Goal: Task Accomplishment & Management: Use online tool/utility

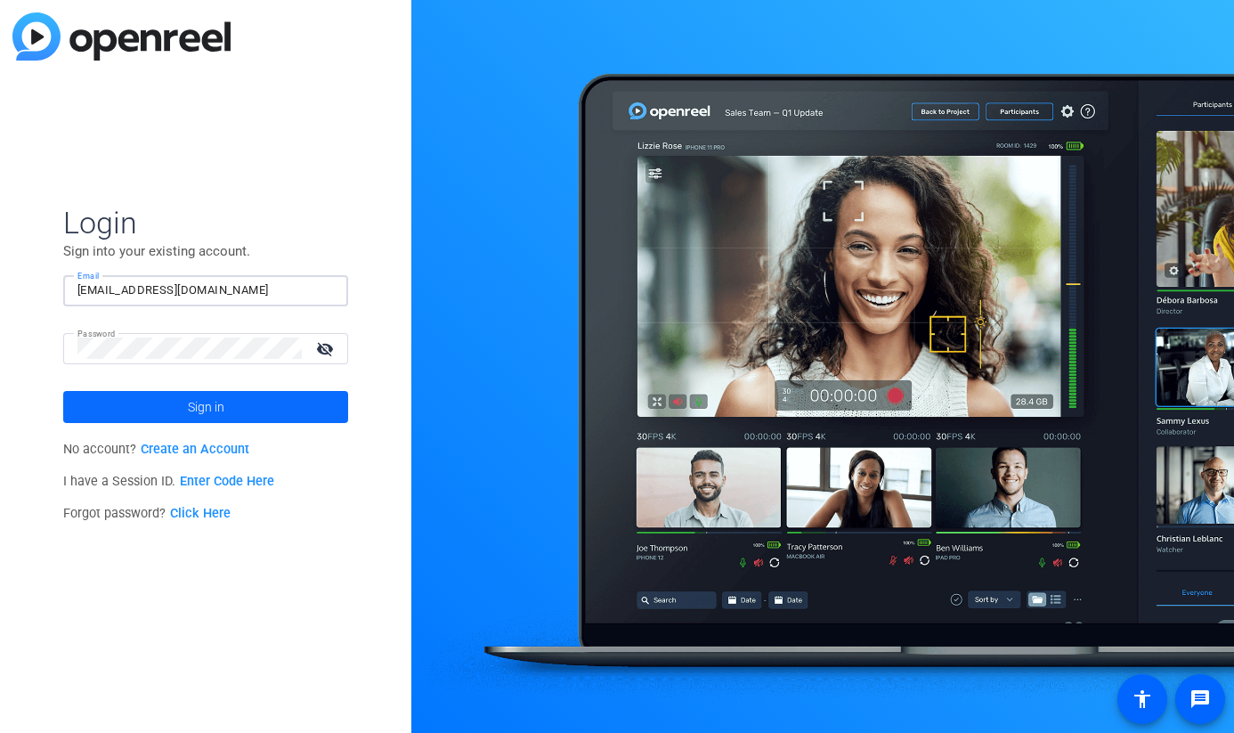
click at [209, 400] on span "Sign in" at bounding box center [206, 407] width 36 height 45
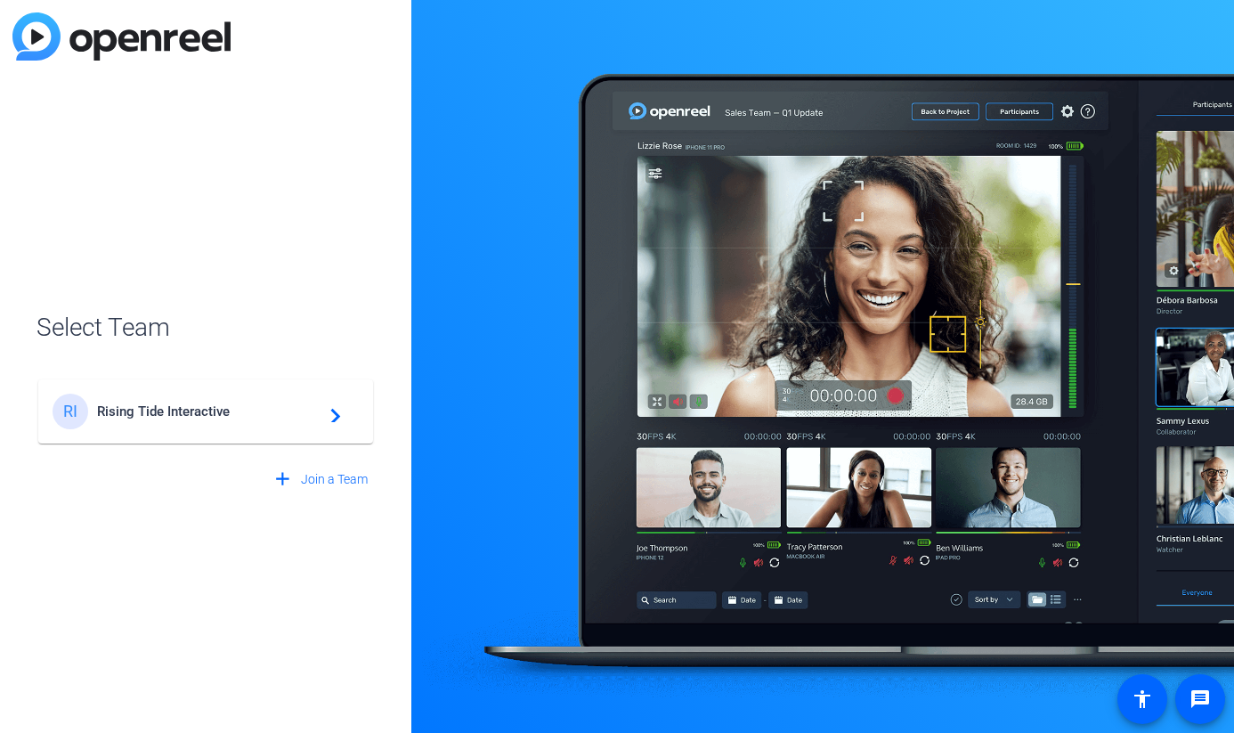
click at [272, 425] on div "RI Rising Tide Interactive navigate_next" at bounding box center [206, 411] width 306 height 36
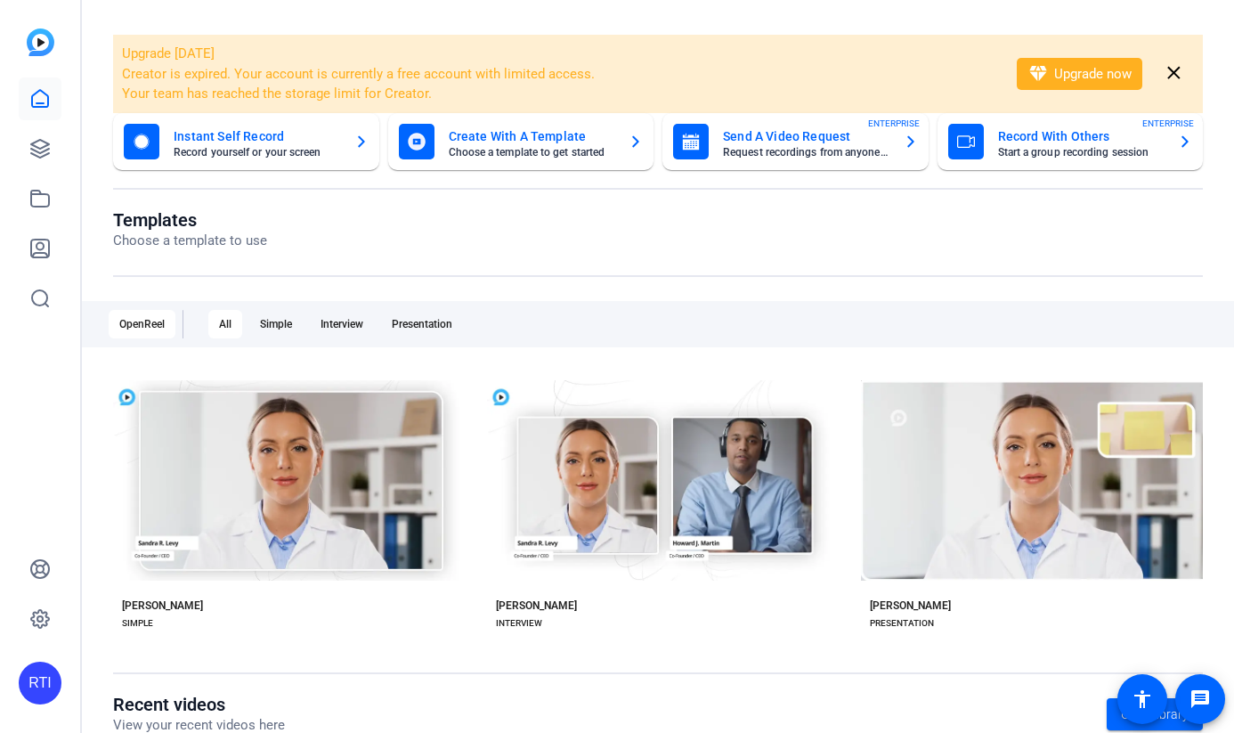
scroll to position [93, 0]
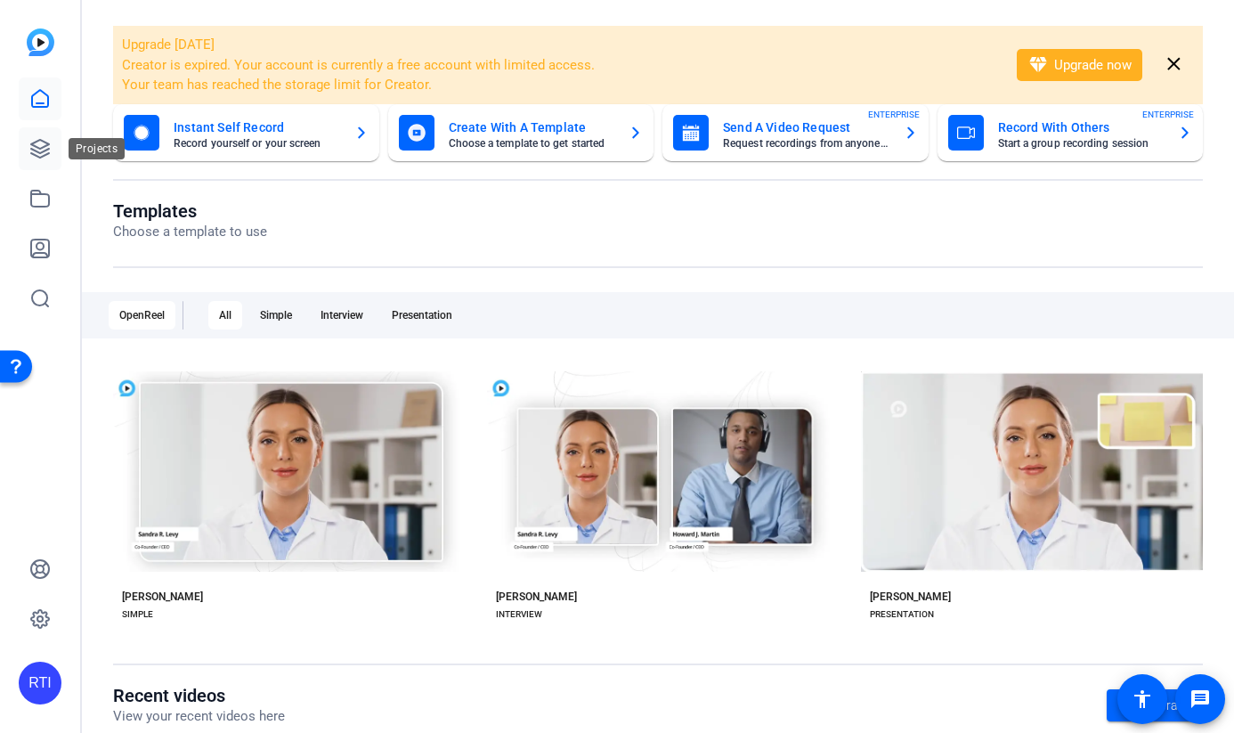
click at [45, 140] on icon at bounding box center [39, 148] width 21 height 21
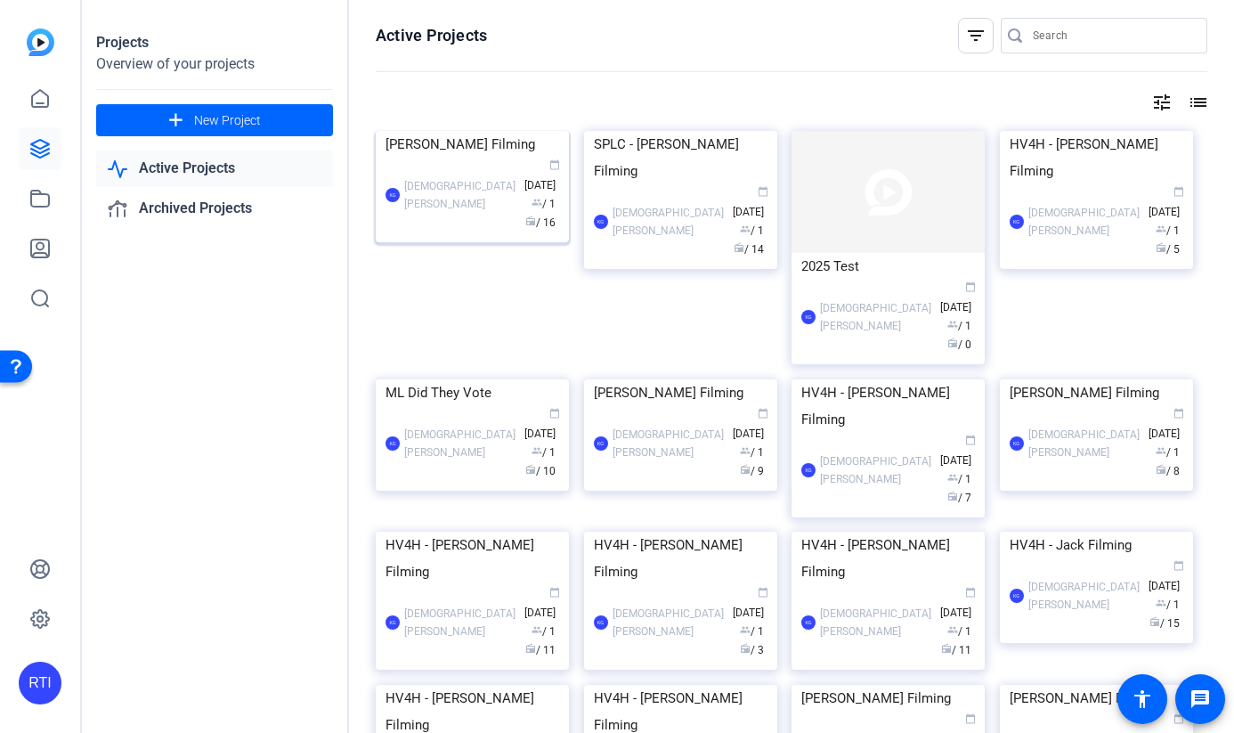
click at [484, 232] on div "KG [PERSON_NAME] calendar_today [DATE] group / 1 radio / 16" at bounding box center [472, 195] width 174 height 75
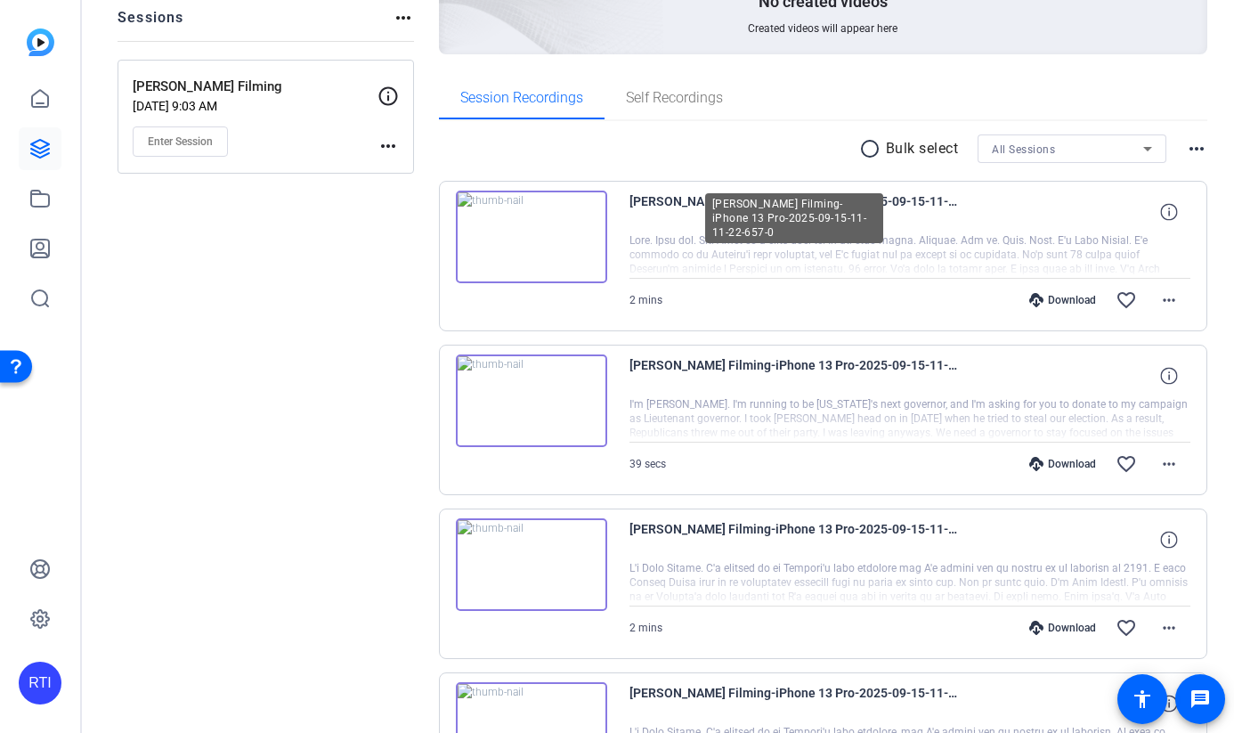
scroll to position [215, 0]
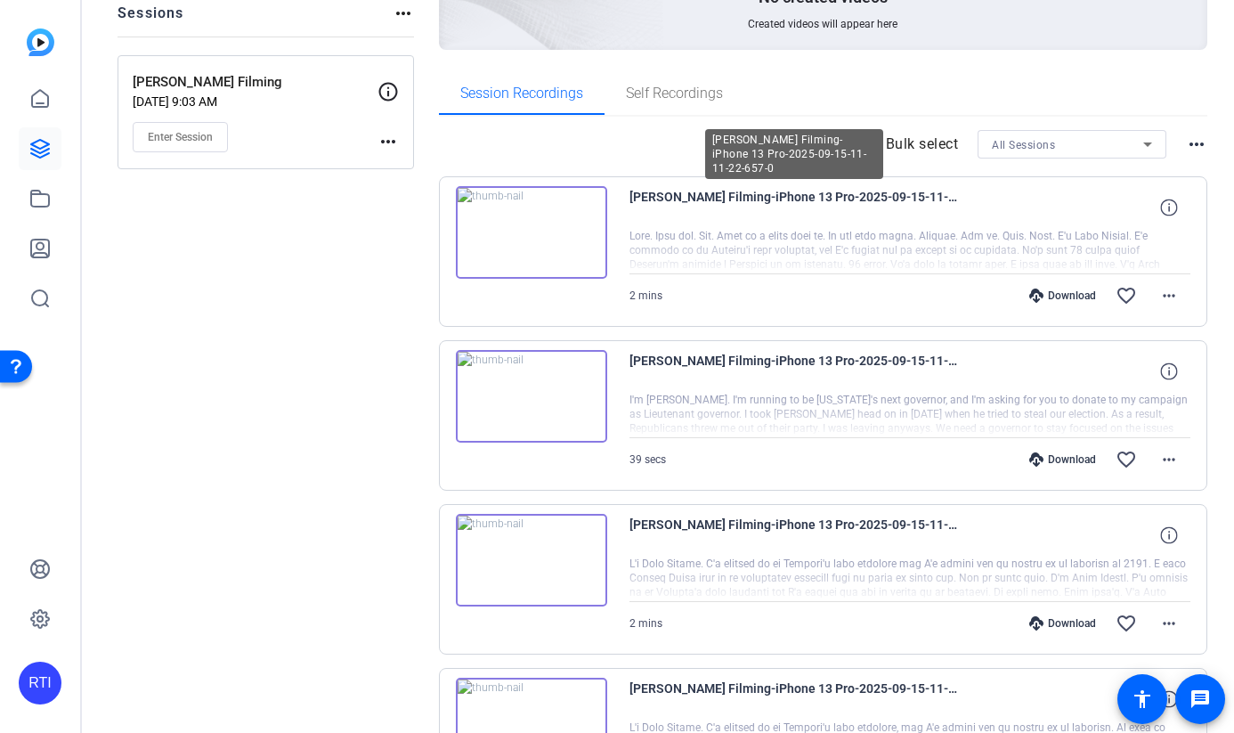
click at [642, 218] on span "[PERSON_NAME] Filming-iPhone 13 Pro-2025-09-15-11-11-22-657-0" at bounding box center [793, 207] width 329 height 43
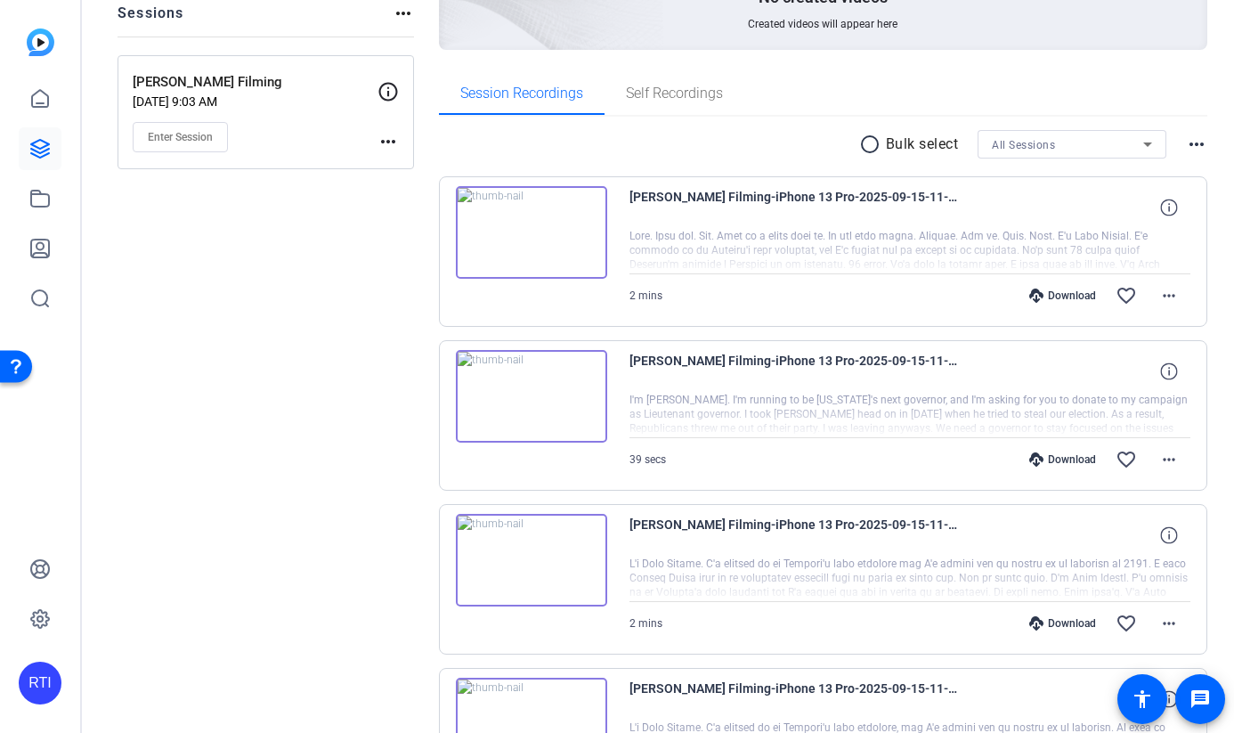
click at [551, 236] on img at bounding box center [531, 232] width 151 height 93
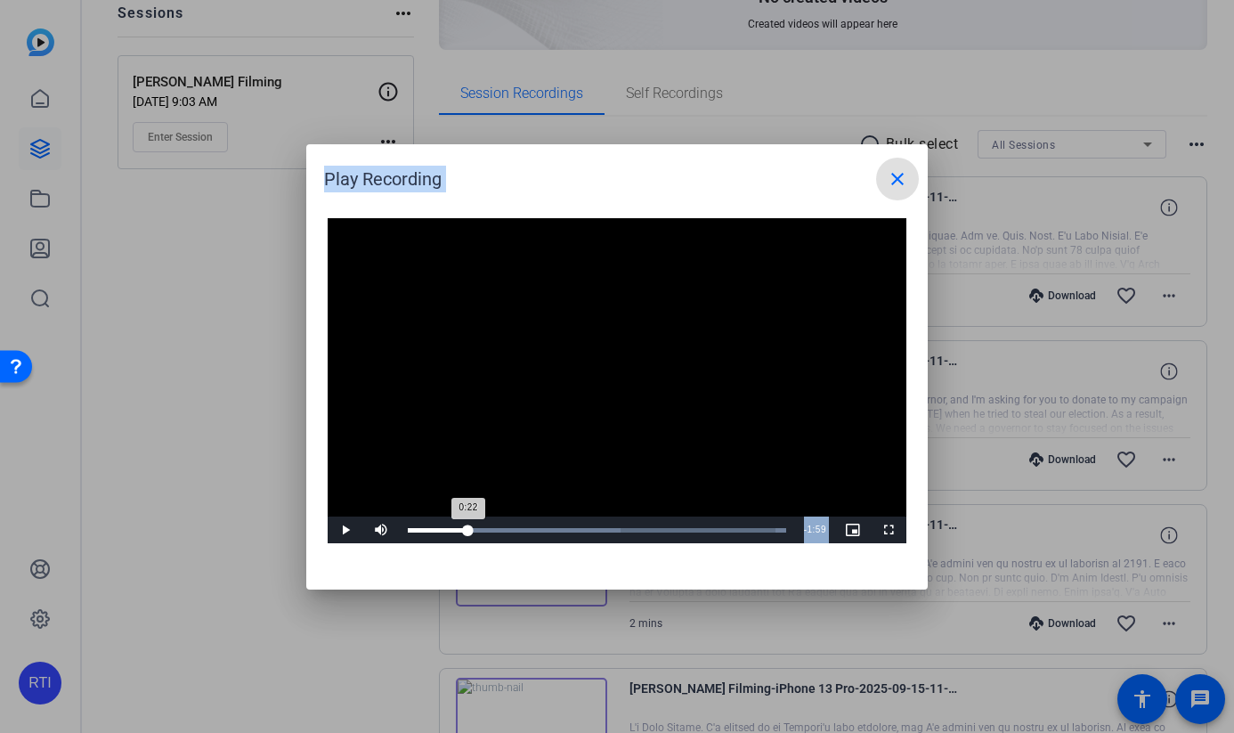
click at [467, 525] on div "Loaded : 100.00% 0:22 0:22" at bounding box center [597, 529] width 396 height 27
click at [501, 525] on div "Loaded : 100.00% 0:34 0:23" at bounding box center [597, 529] width 396 height 27
click at [556, 528] on div "Loaded : 100.00% 0:55 0:36" at bounding box center [597, 530] width 378 height 4
click at [582, 528] on div "Loaded : 100.00% 1:05 1:05" at bounding box center [597, 530] width 378 height 4
click at [620, 525] on div "Loaded : 100.00% 1:19 1:06" at bounding box center [597, 529] width 396 height 27
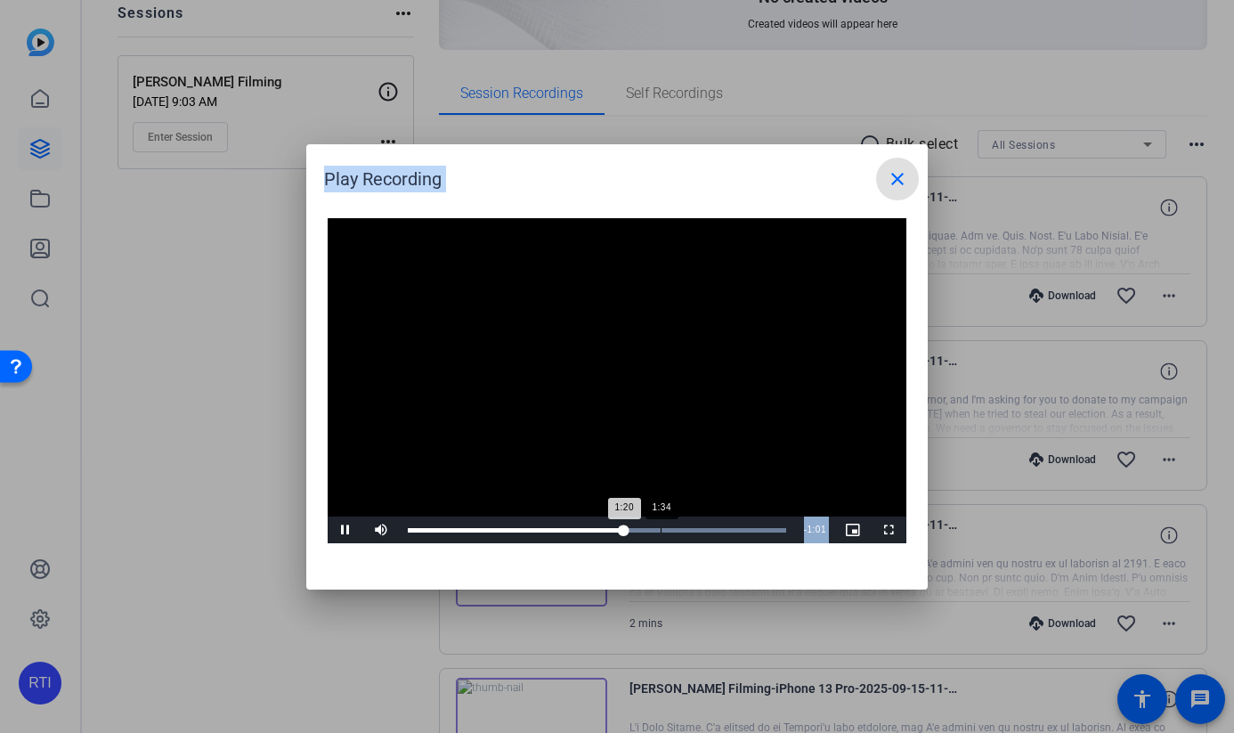
click at [660, 529] on div "Loaded : 100.00% 1:34 1:20" at bounding box center [597, 530] width 378 height 4
click at [693, 529] on div "Loaded : 100.00% 1:46 1:46" at bounding box center [597, 530] width 378 height 4
click at [727, 528] on div "Loaded : 100.00% 1:59 1:59" at bounding box center [597, 530] width 378 height 4
click at [897, 173] on mat-icon "close" at bounding box center [897, 178] width 21 height 21
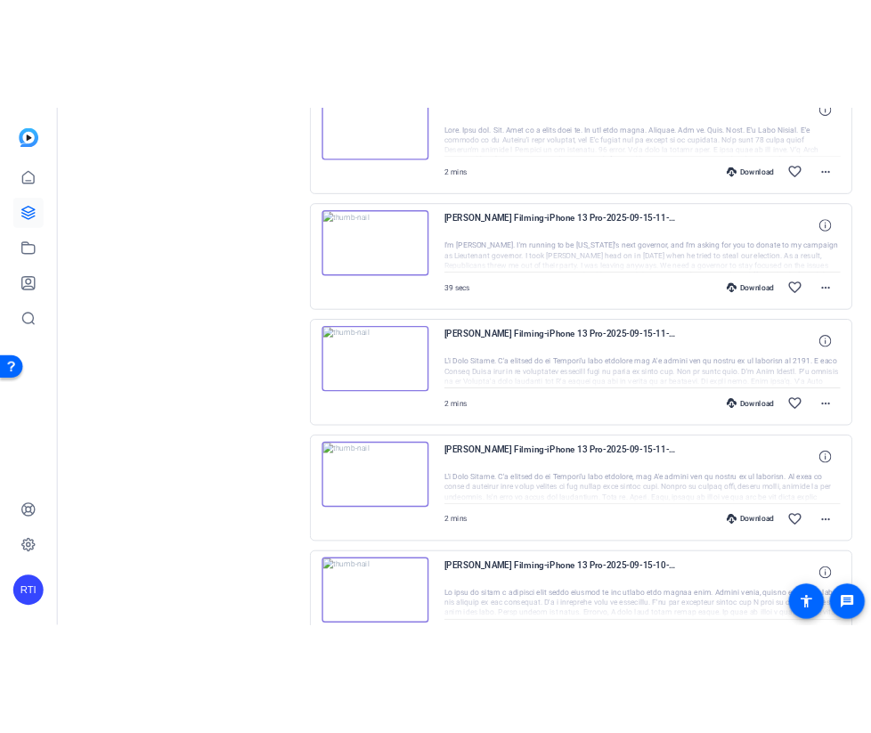
scroll to position [411, 0]
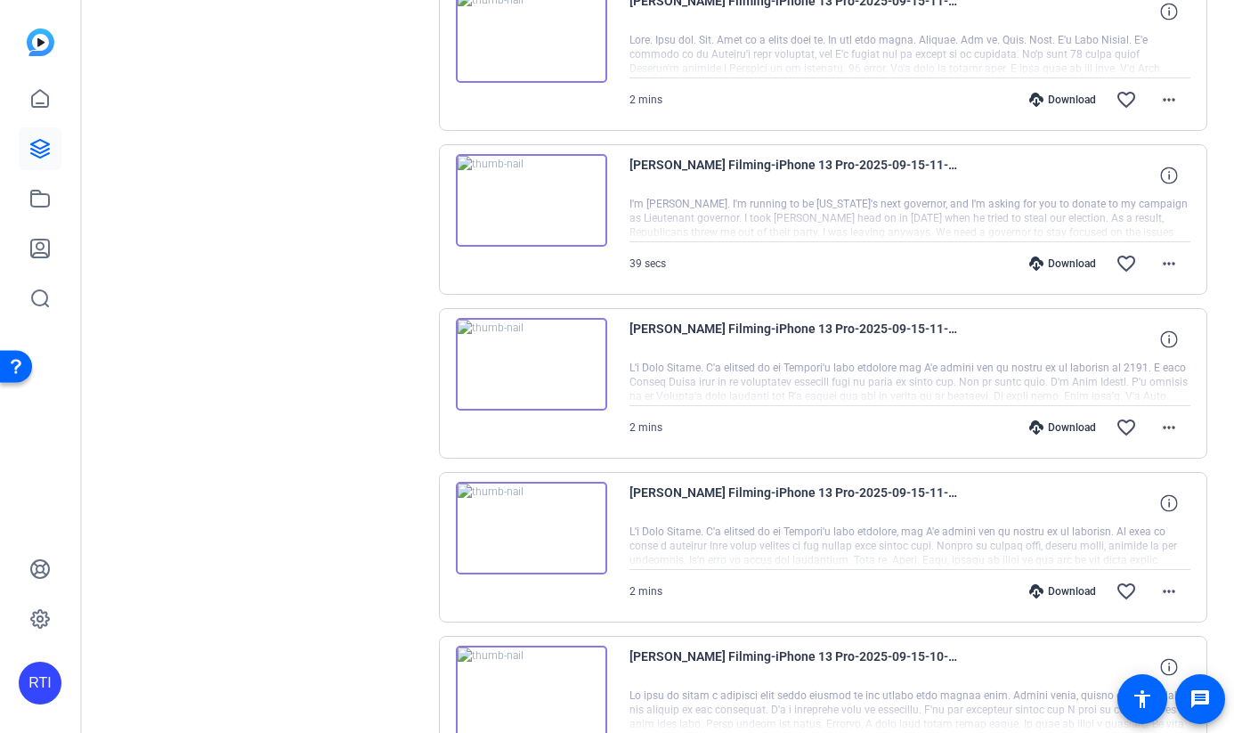
click at [567, 223] on img at bounding box center [531, 200] width 151 height 93
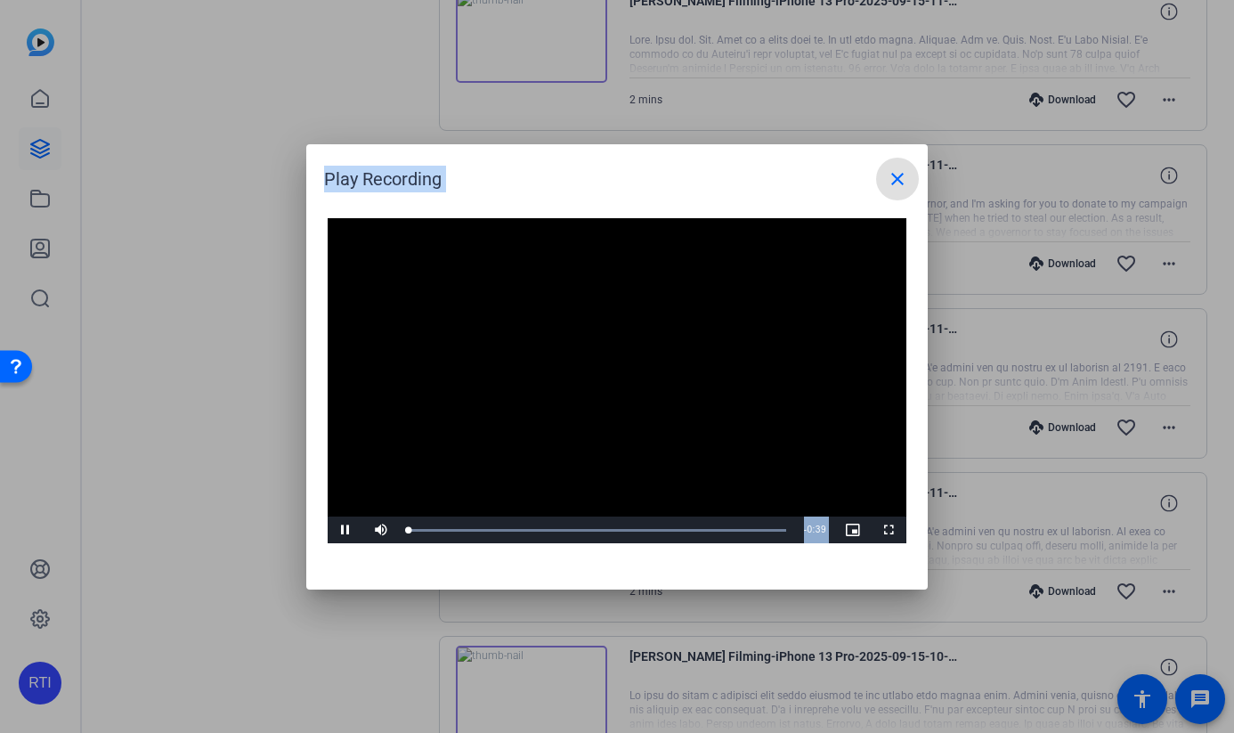
click at [613, 358] on video "Video Player" at bounding box center [617, 381] width 579 height 326
click at [440, 531] on div "Loaded : 100.00% 0:03 0:02" at bounding box center [597, 530] width 378 height 4
click at [462, 528] on div "Loaded : 100.00% 0:05 0:05" at bounding box center [597, 530] width 378 height 4
click at [482, 528] on div "Loaded : 100.00% 0:07 0:06" at bounding box center [597, 530] width 378 height 4
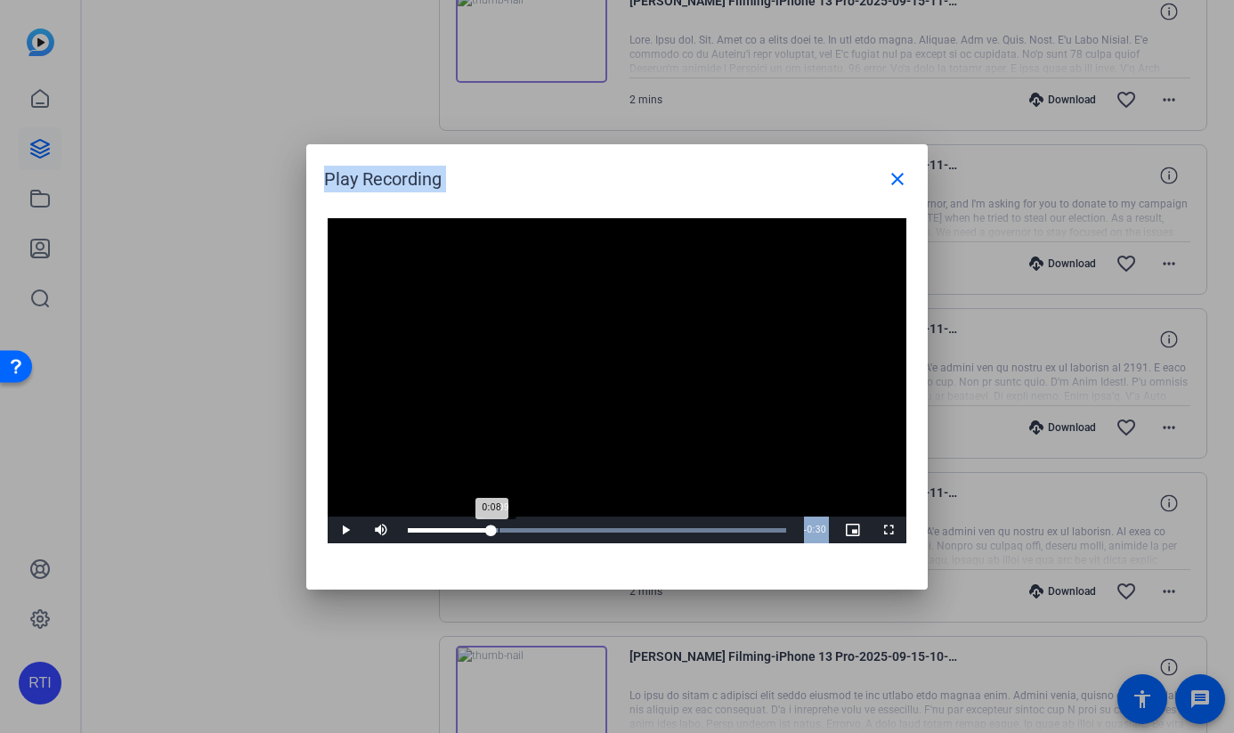
click at [499, 528] on div "0:09" at bounding box center [499, 530] width 1 height 4
click at [515, 528] on div "Loaded : 100.00% 0:11 0:10" at bounding box center [597, 530] width 378 height 4
click at [531, 528] on div "Loaded : 100.00% 0:12 0:11" at bounding box center [597, 530] width 378 height 4
click at [547, 528] on div "Loaded : 100.00% 0:14 0:14" at bounding box center [597, 530] width 378 height 4
click at [564, 528] on div "Loaded : 100.00% 0:16 0:14" at bounding box center [597, 530] width 378 height 4
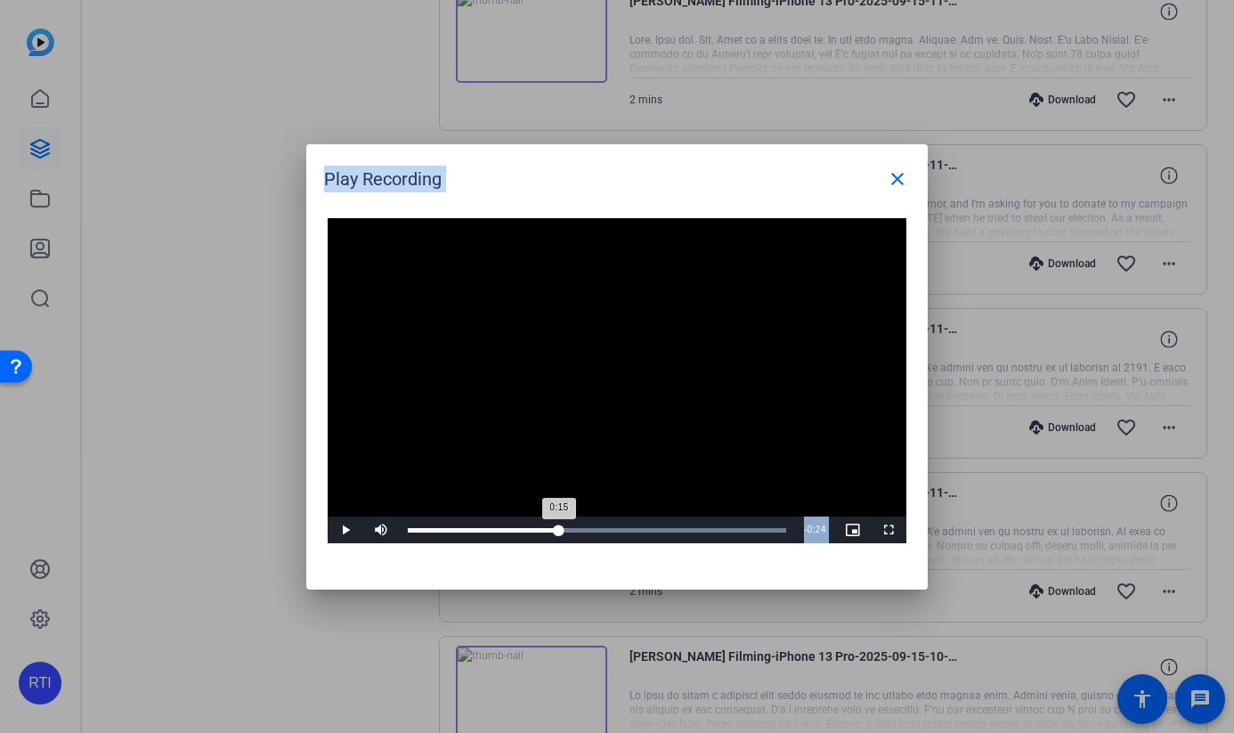
click at [559, 529] on div "Loaded : 100.00% 0:15 0:15" at bounding box center [597, 530] width 378 height 4
click at [569, 465] on video "Video Player" at bounding box center [617, 381] width 579 height 326
click at [562, 528] on div "Loaded : 100.00% 0:15 0:17" at bounding box center [597, 530] width 378 height 4
click at [344, 530] on span "Video Player" at bounding box center [346, 530] width 36 height 0
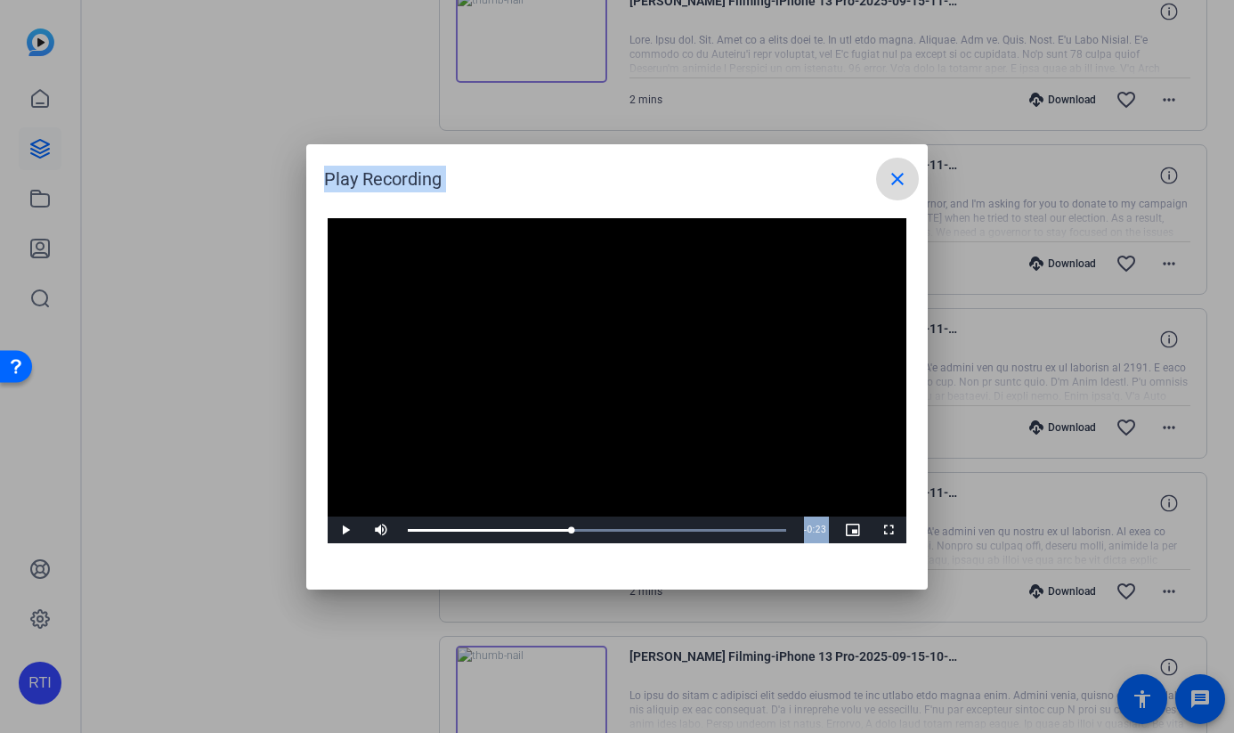
click at [898, 181] on mat-icon "close" at bounding box center [897, 178] width 21 height 21
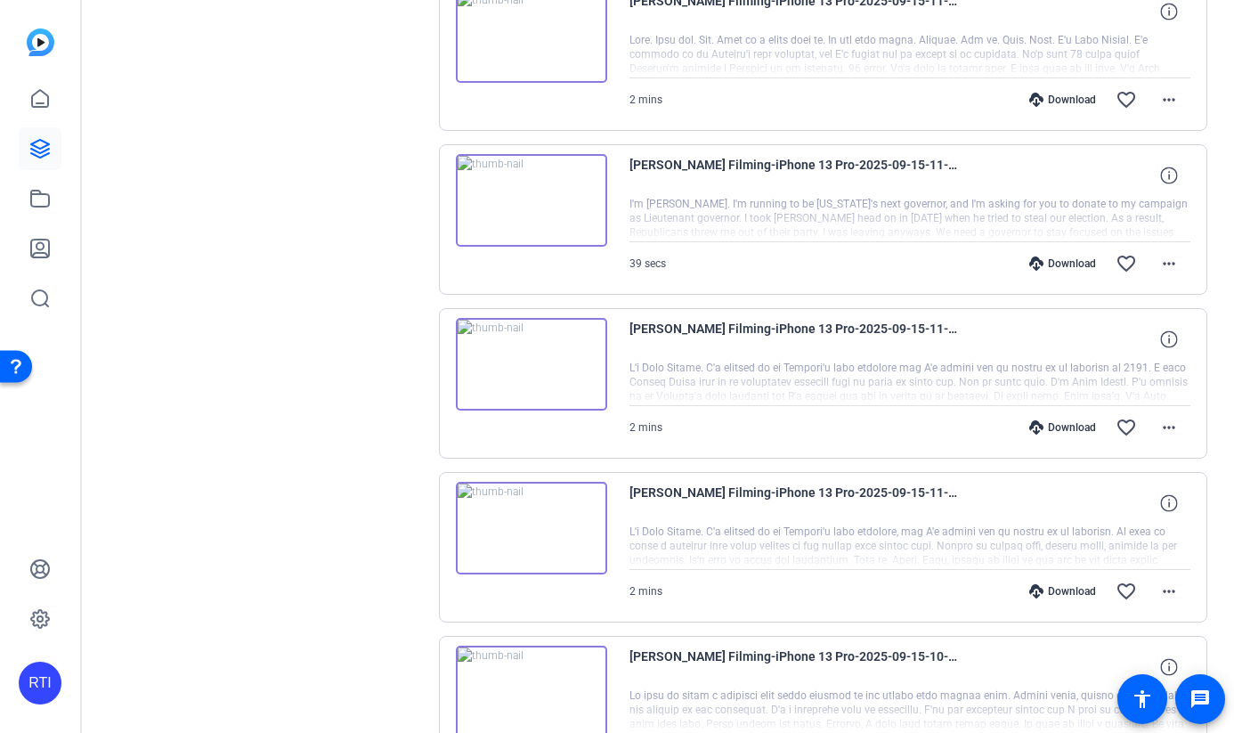
click at [531, 214] on img at bounding box center [531, 200] width 151 height 93
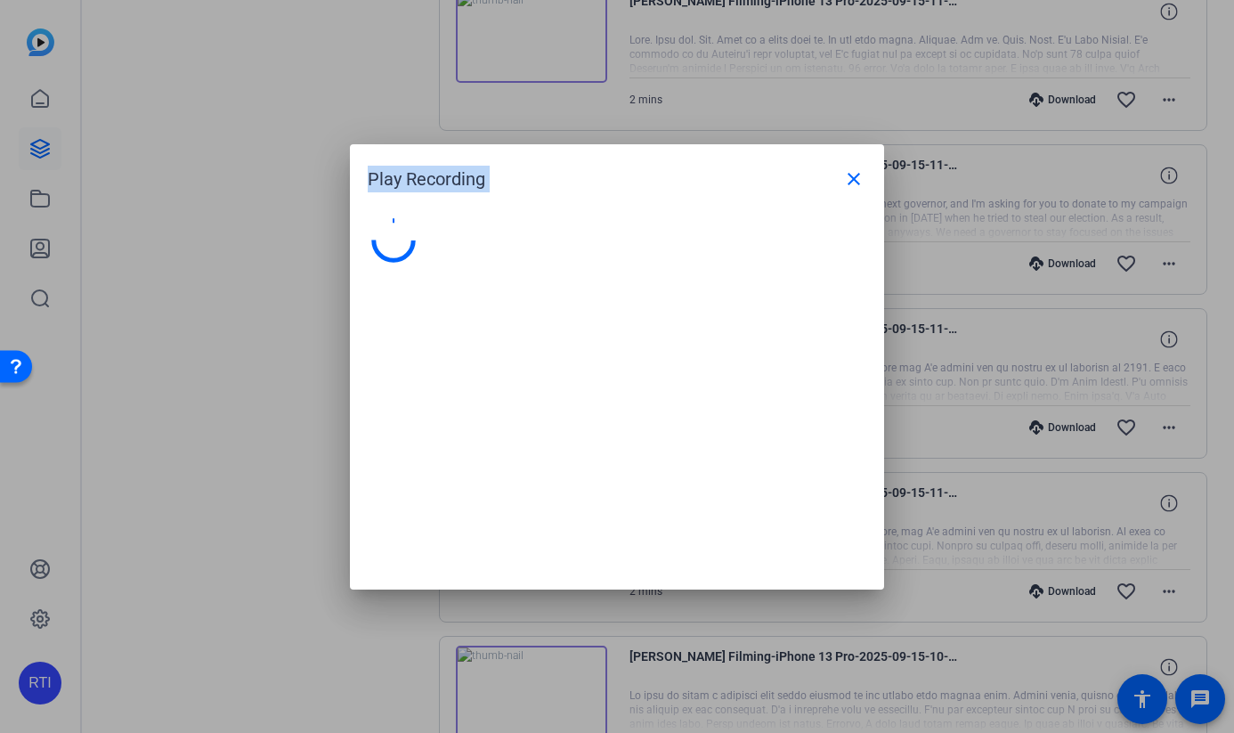
click at [531, 214] on div at bounding box center [617, 394] width 534 height 389
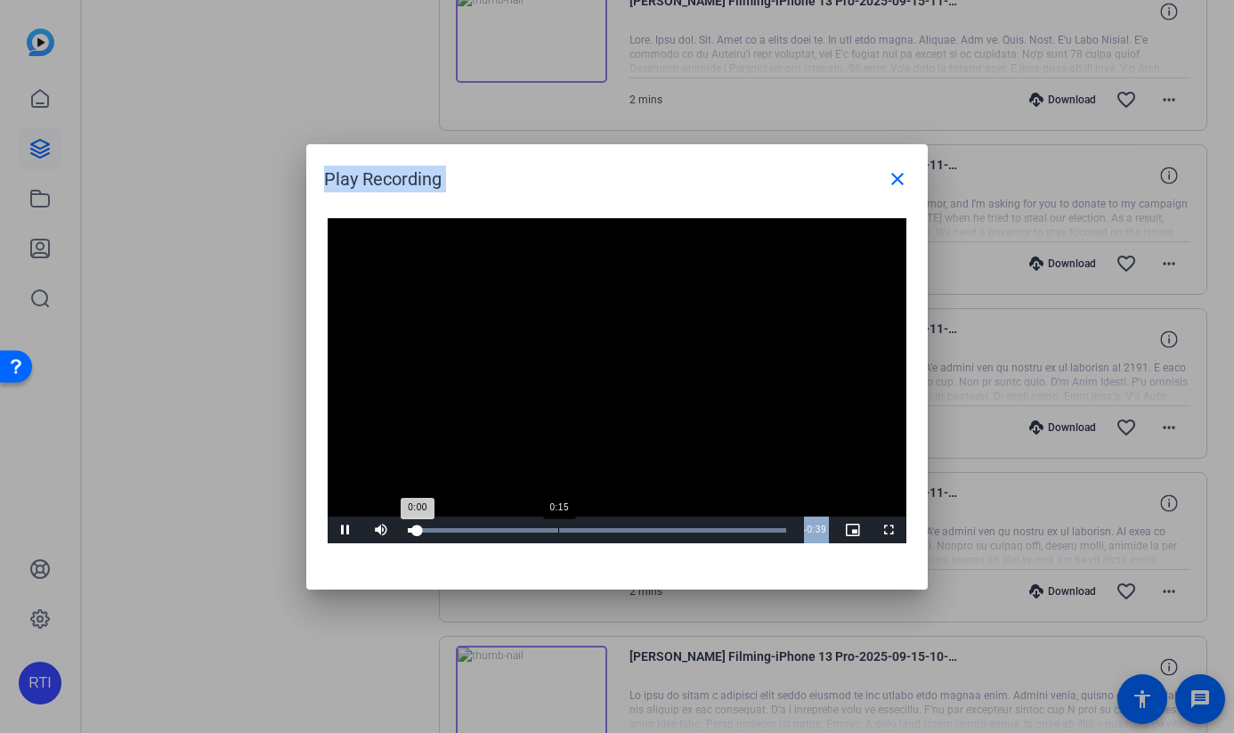
click at [557, 528] on div "Loaded : 100.00% 0:15 0:00" at bounding box center [597, 530] width 378 height 4
click at [902, 183] on mat-icon "close" at bounding box center [897, 178] width 21 height 21
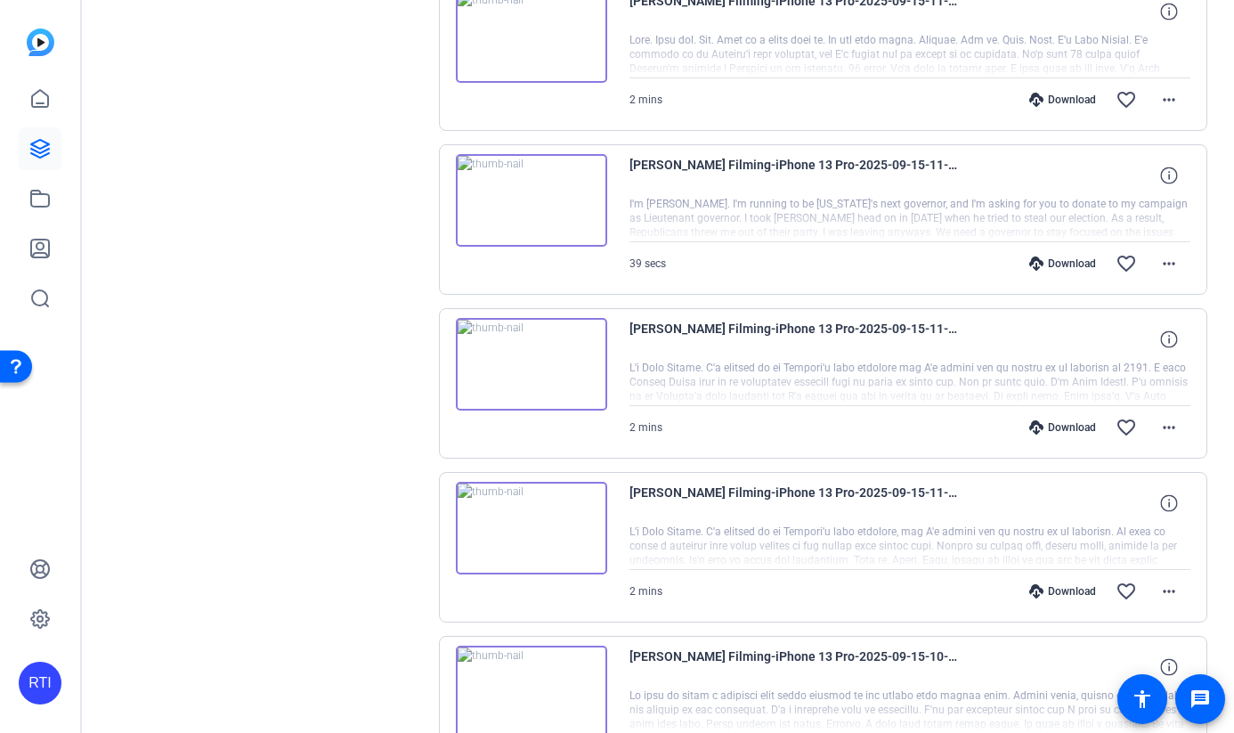
click at [1068, 263] on div "Download" at bounding box center [1062, 263] width 85 height 14
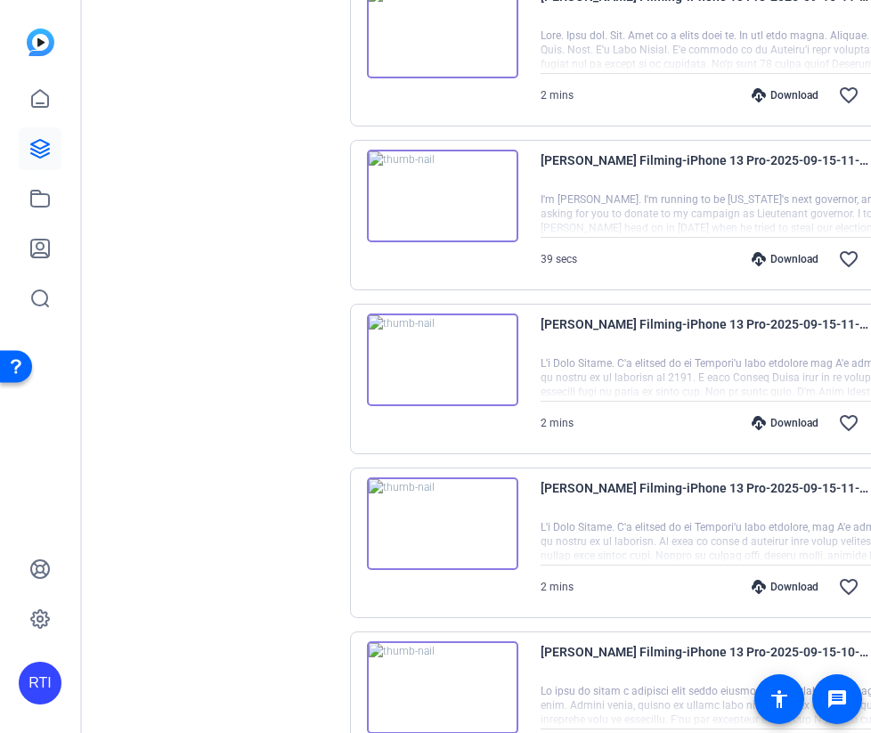
scroll to position [0, 0]
